Goal: Task Accomplishment & Management: Use online tool/utility

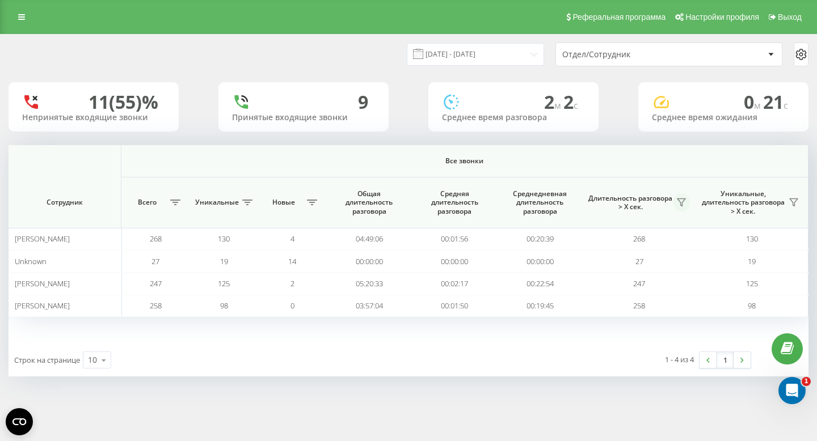
click at [680, 203] on icon at bounding box center [681, 202] width 8 height 7
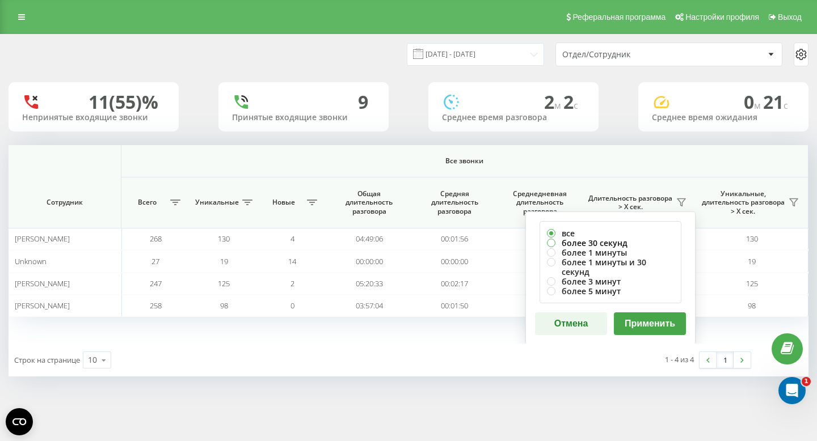
click at [596, 245] on label "более 30 секунд" at bounding box center [610, 243] width 127 height 10
radio input "true"
click at [655, 322] on button "Применить" at bounding box center [650, 324] width 72 height 23
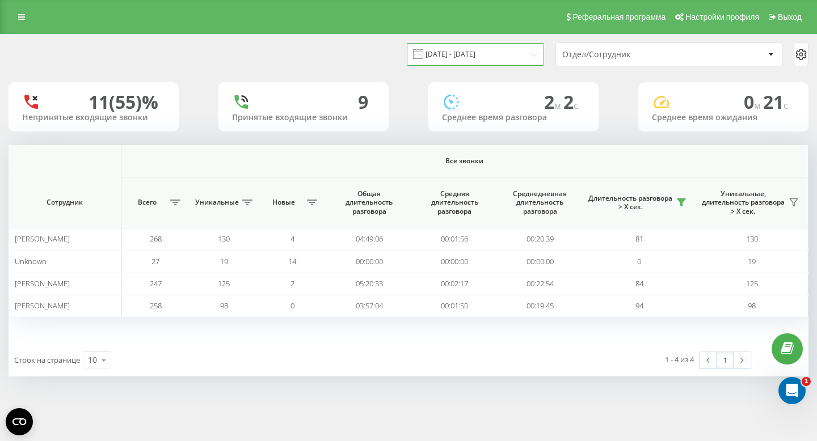
click at [522, 44] on input "01.08.2025 - 20.08.2025" at bounding box center [475, 54] width 137 height 22
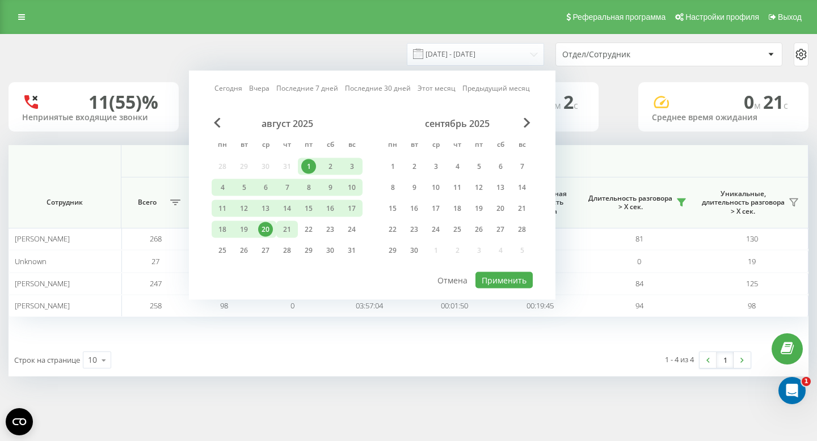
click at [284, 226] on div "21" at bounding box center [287, 229] width 15 height 15
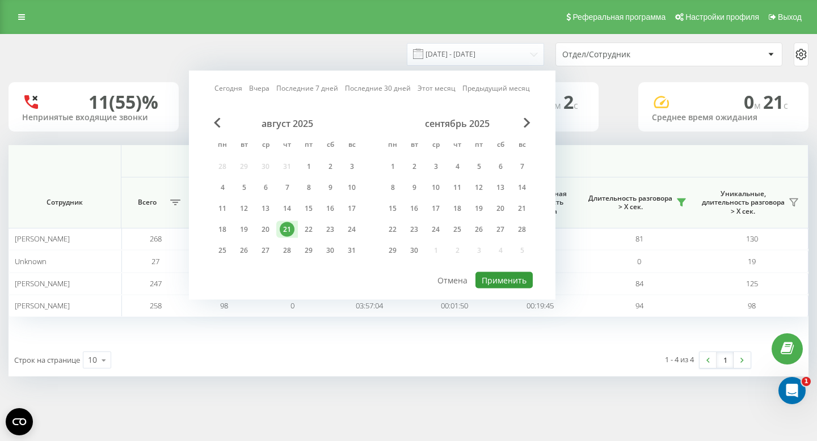
click at [497, 277] on button "Применить" at bounding box center [503, 280] width 57 height 16
type input "21.08.2025 - 21.08.2025"
